Goal: Navigation & Orientation: Find specific page/section

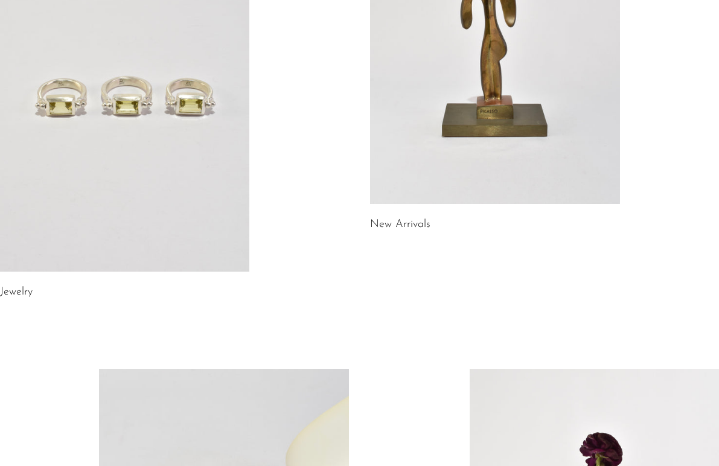
scroll to position [236, 0]
click at [439, 104] on link at bounding box center [494, 29] width 249 height 350
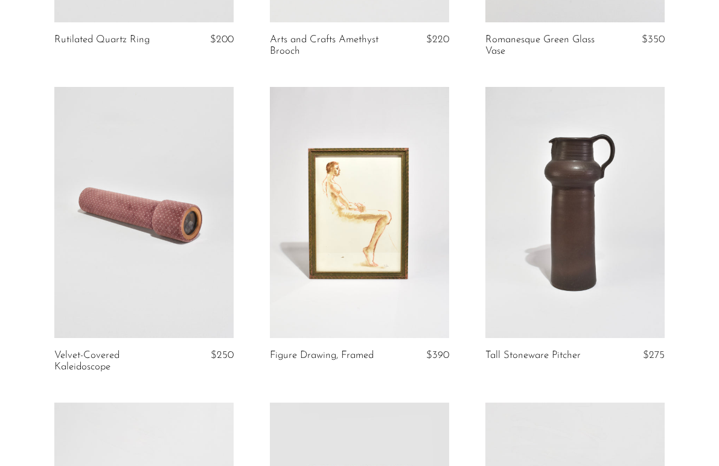
scroll to position [3468, 0]
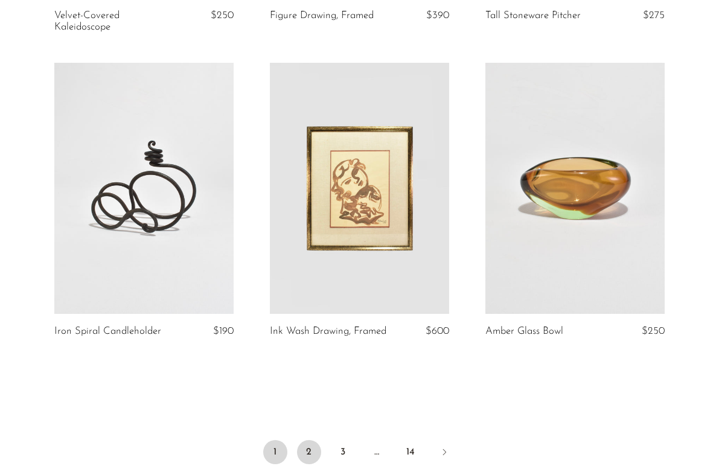
click at [307, 451] on link "2" at bounding box center [309, 452] width 24 height 24
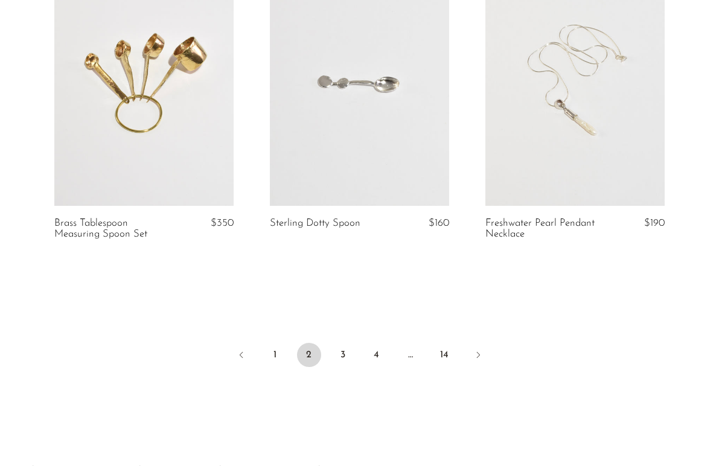
scroll to position [3640, 0]
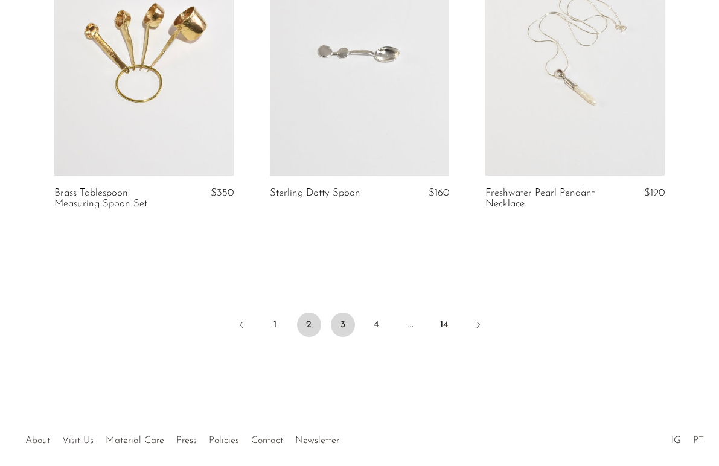
click at [347, 326] on link "3" at bounding box center [343, 325] width 24 height 24
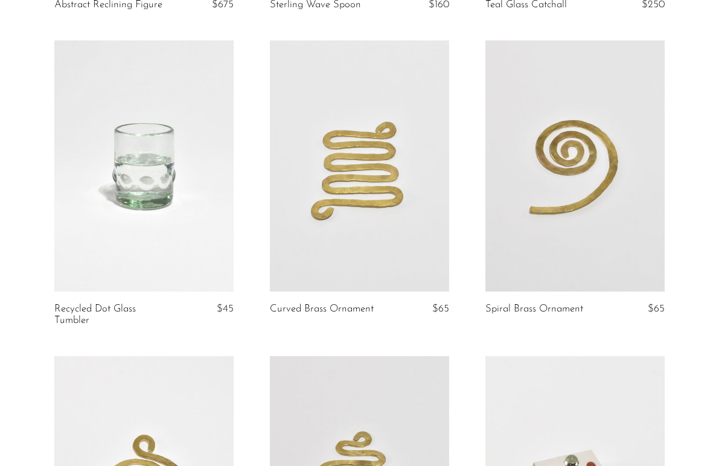
scroll to position [1460, 0]
